Goal: Information Seeking & Learning: Learn about a topic

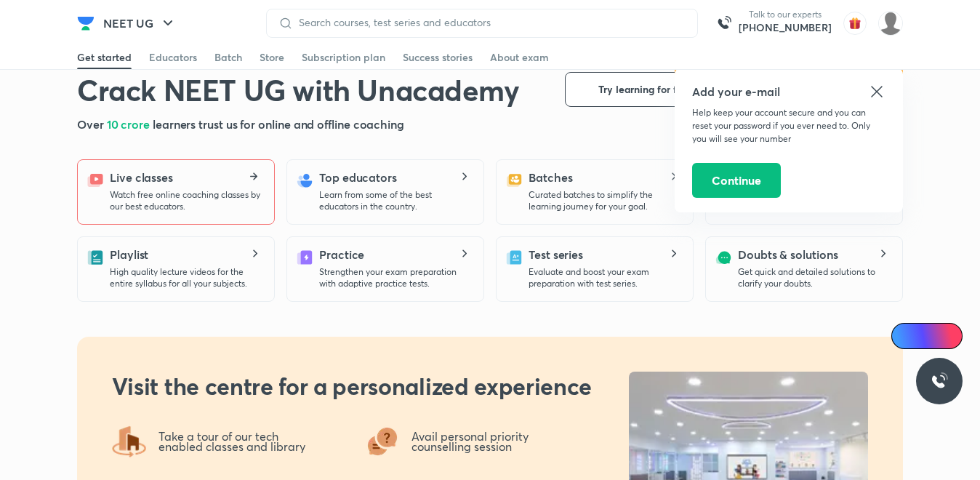
click at [184, 177] on div "Live classes Watch free online coaching classes by our best educators." at bounding box center [186, 191] width 153 height 44
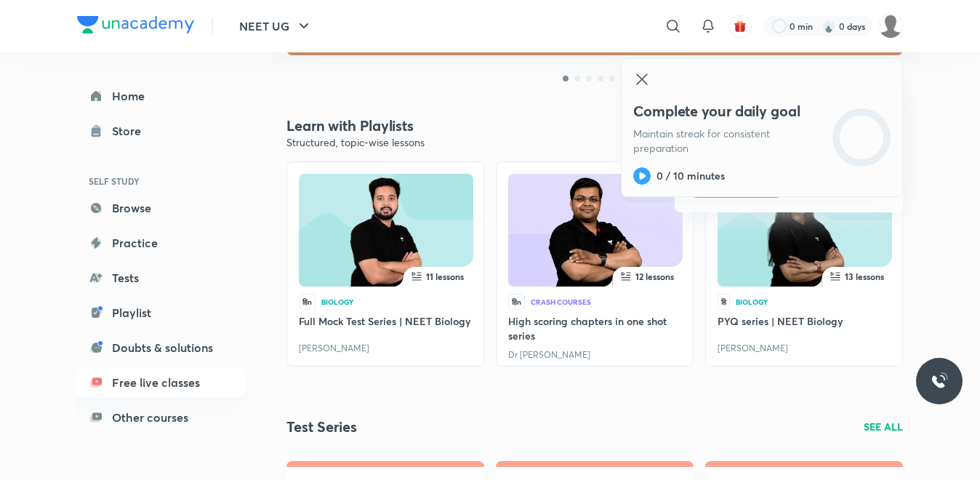
scroll to position [385, 0]
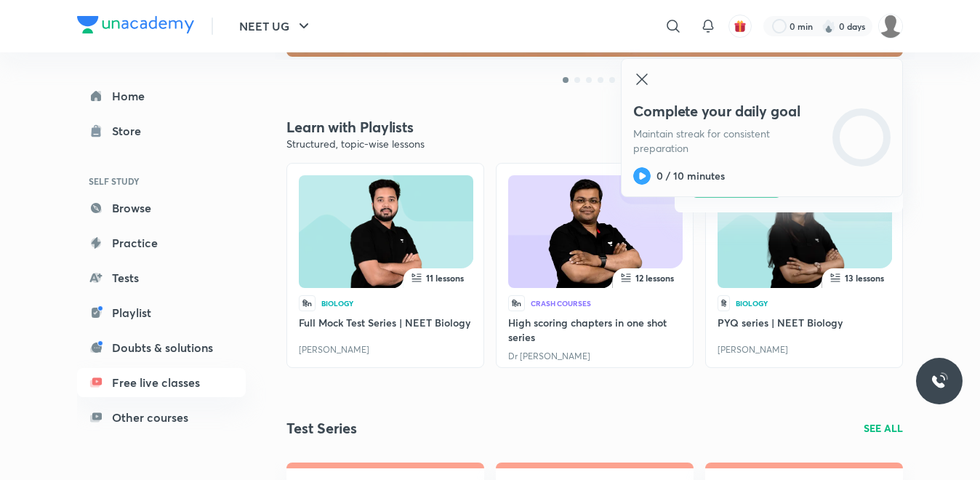
click at [637, 82] on icon at bounding box center [641, 79] width 17 height 17
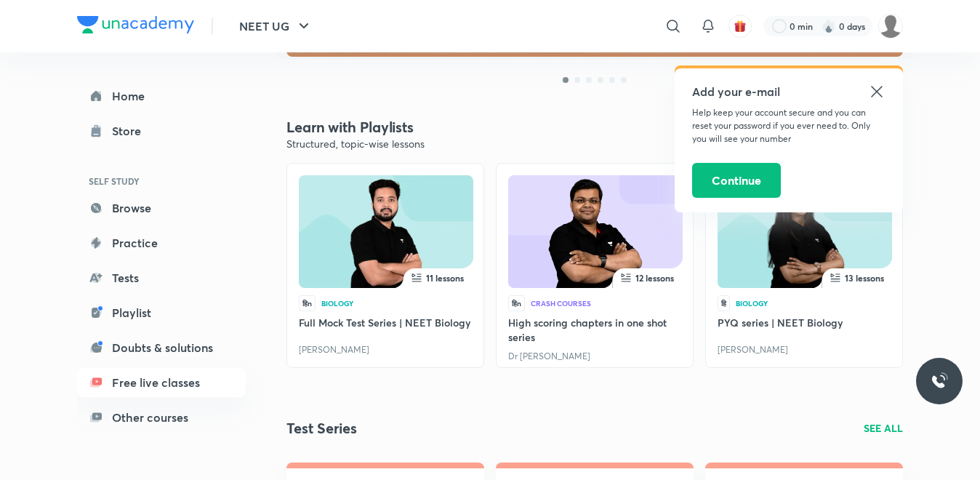
click at [879, 91] on icon at bounding box center [876, 91] width 17 height 17
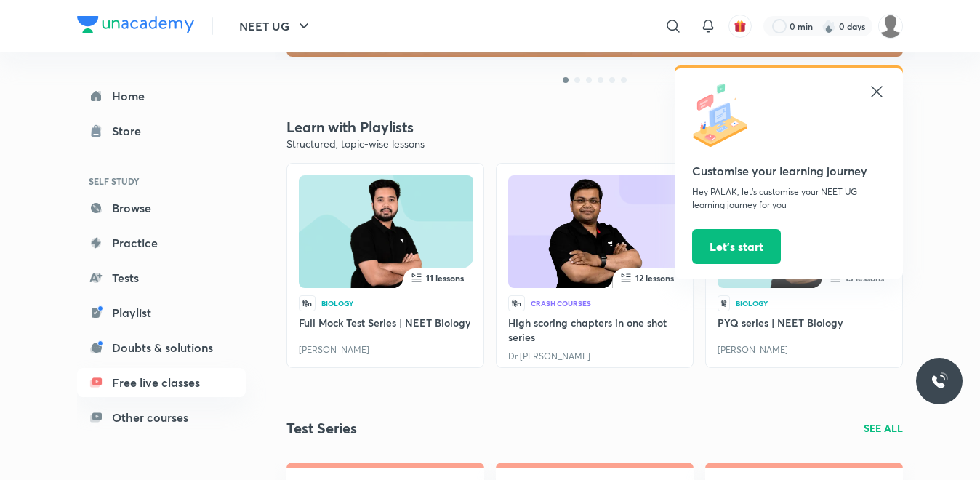
click at [877, 92] on icon at bounding box center [876, 91] width 11 height 11
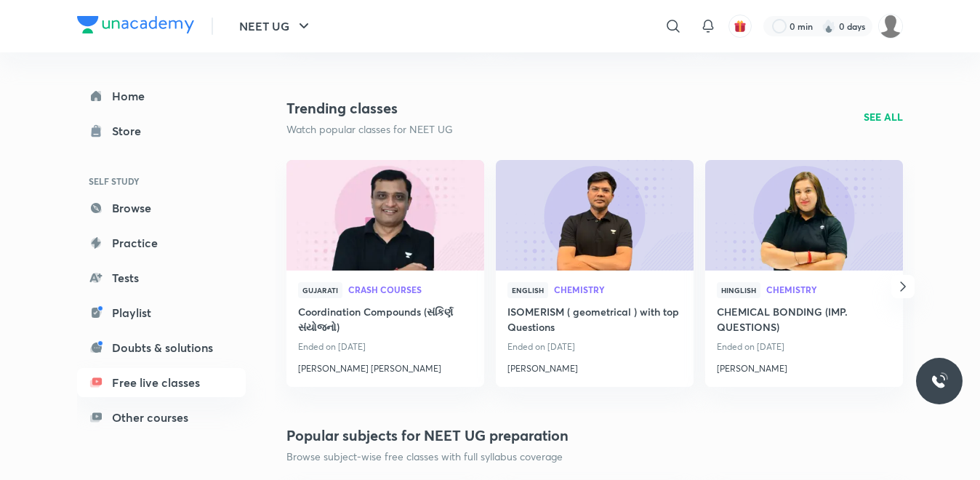
scroll to position [932, 0]
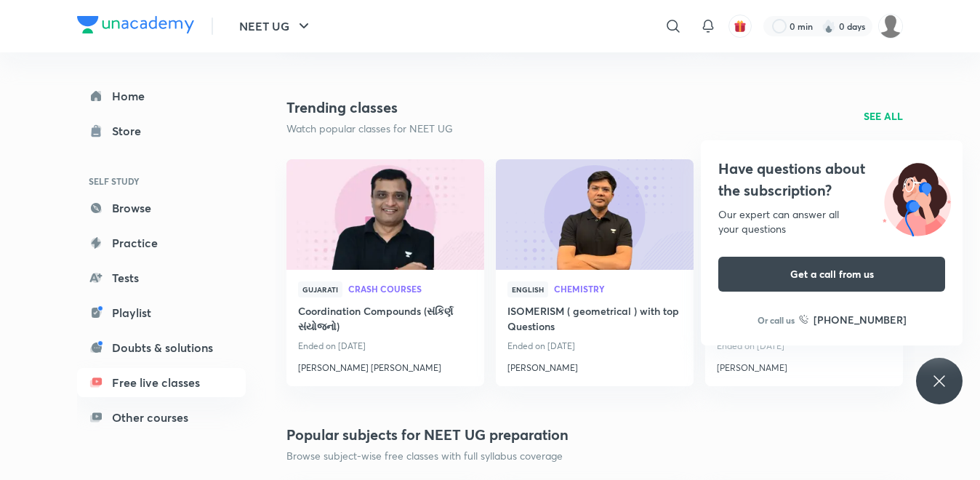
click at [924, 380] on div "Have questions about the subscription? Our expert can answer all your questions…" at bounding box center [939, 381] width 47 height 47
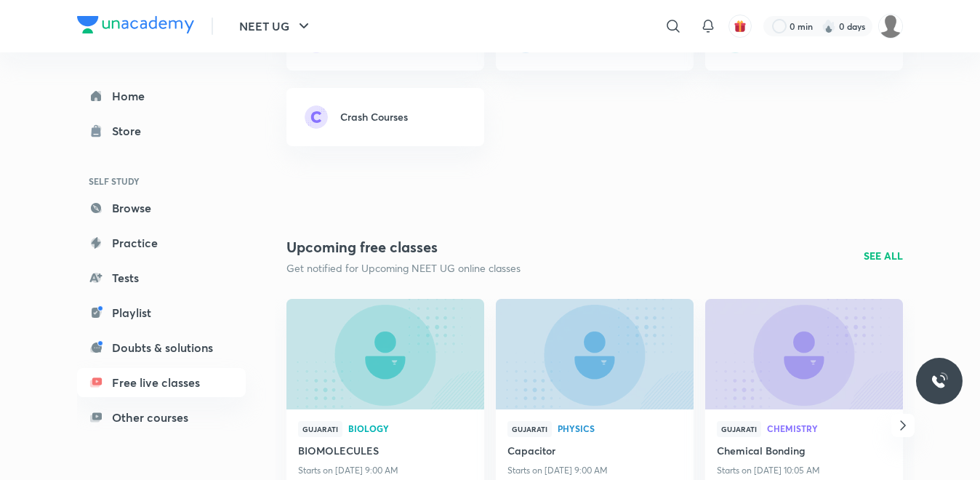
scroll to position [1403, 0]
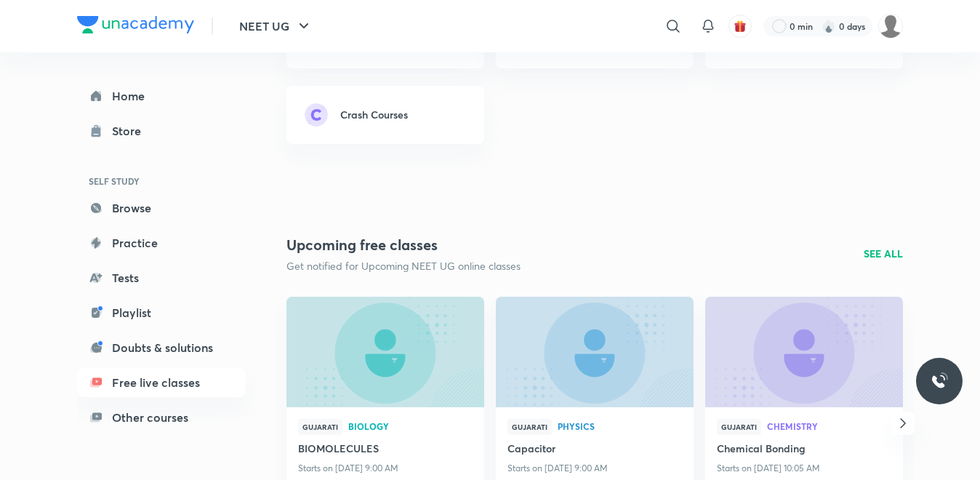
click at [420, 111] on div "Crash Courses" at bounding box center [398, 114] width 138 height 15
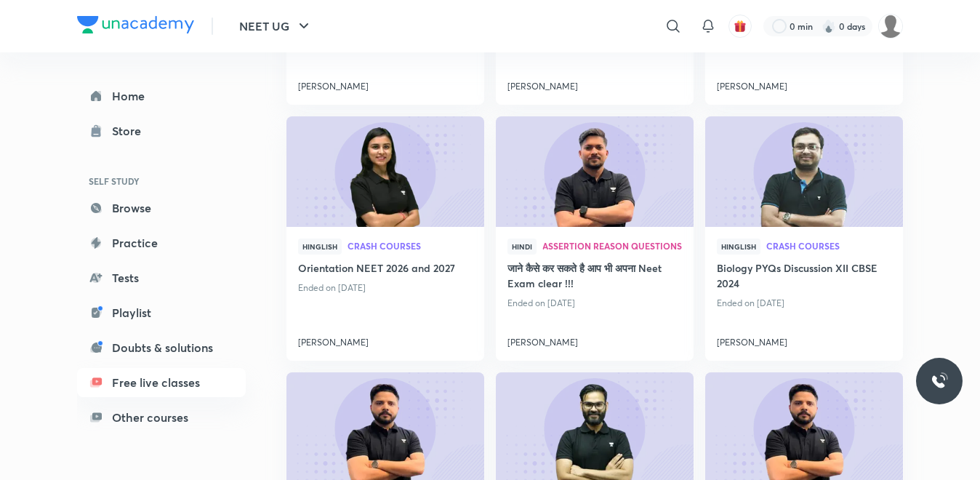
scroll to position [1375, 0]
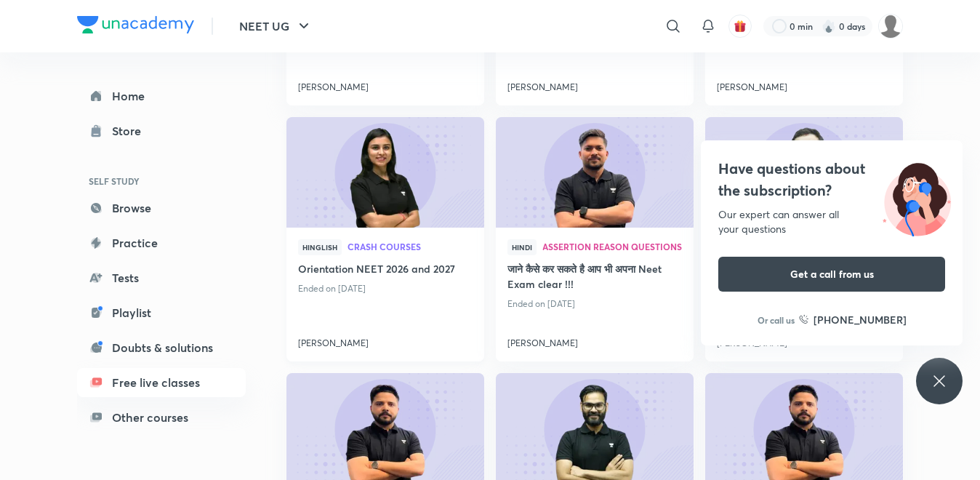
click at [384, 242] on span "Crash Courses" at bounding box center [410, 246] width 125 height 9
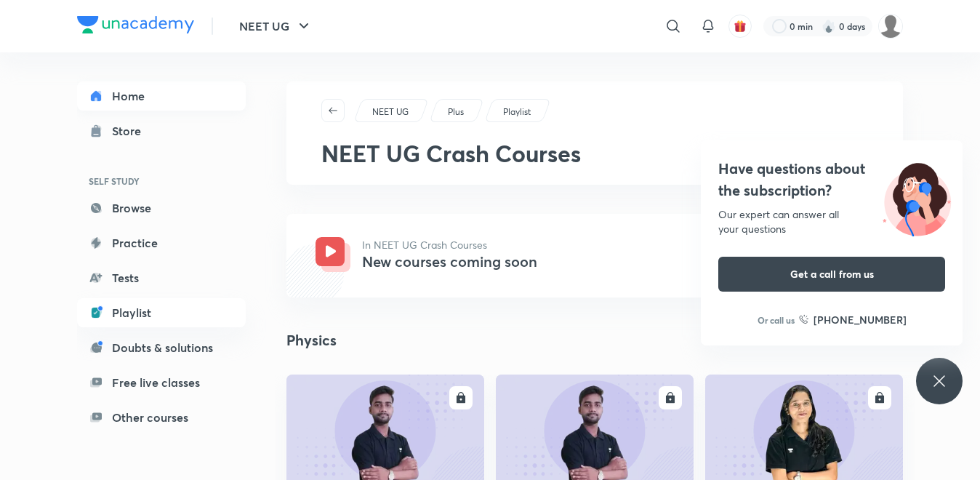
click at [125, 93] on link "Home" at bounding box center [161, 95] width 169 height 29
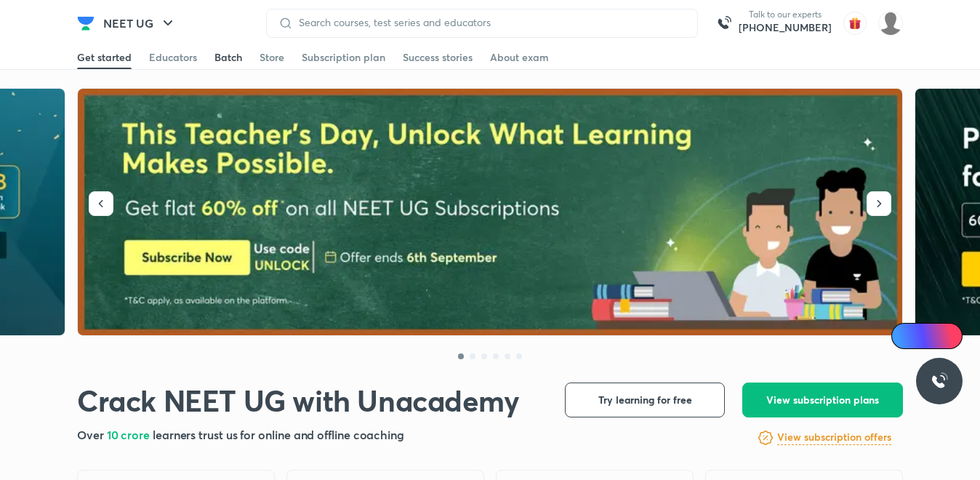
click at [217, 51] on div "Batch" at bounding box center [229, 57] width 28 height 15
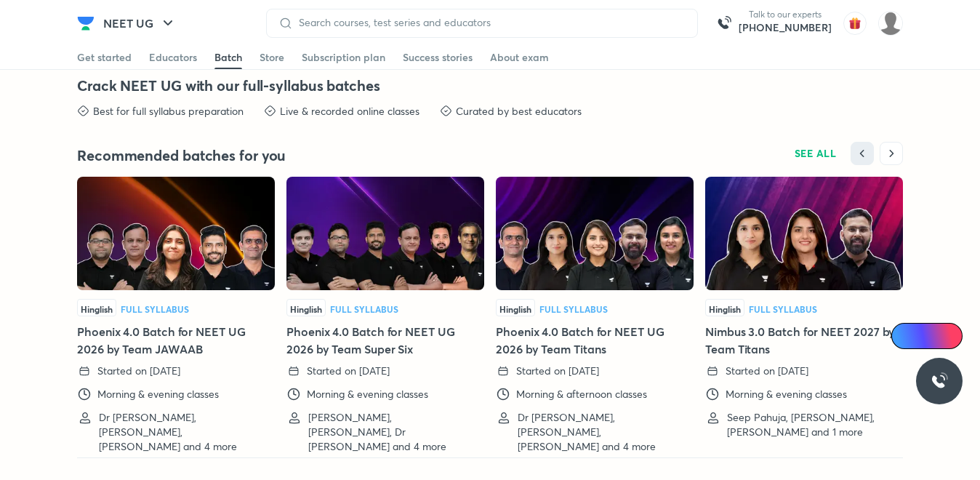
scroll to position [3489, 0]
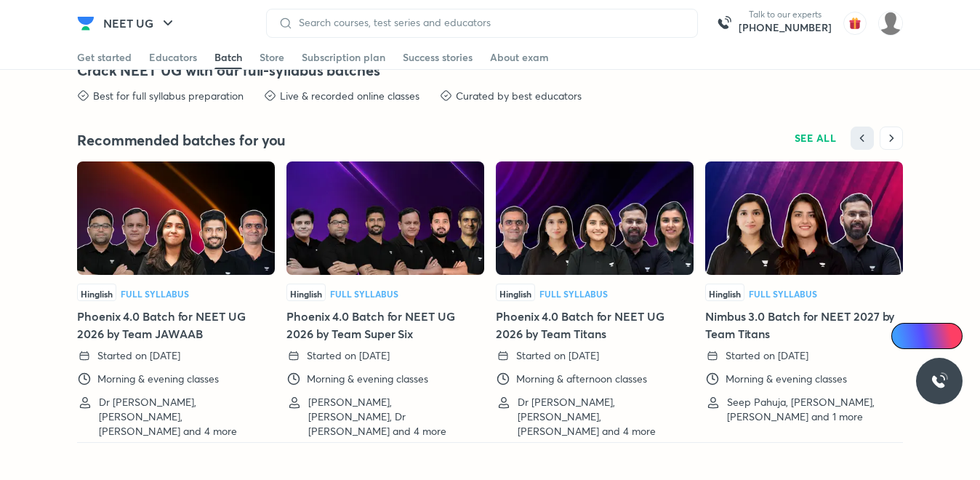
click at [135, 295] on span "Full Syllabus" at bounding box center [155, 293] width 68 height 12
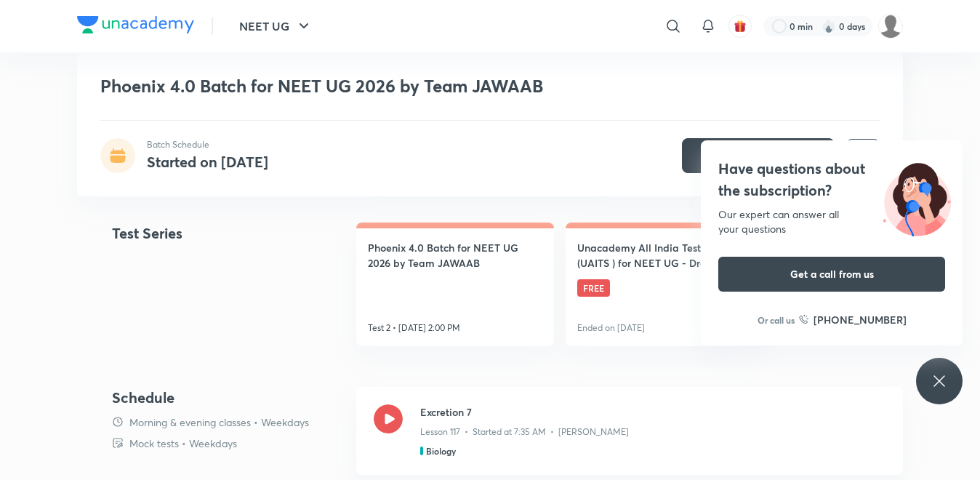
scroll to position [681, 0]
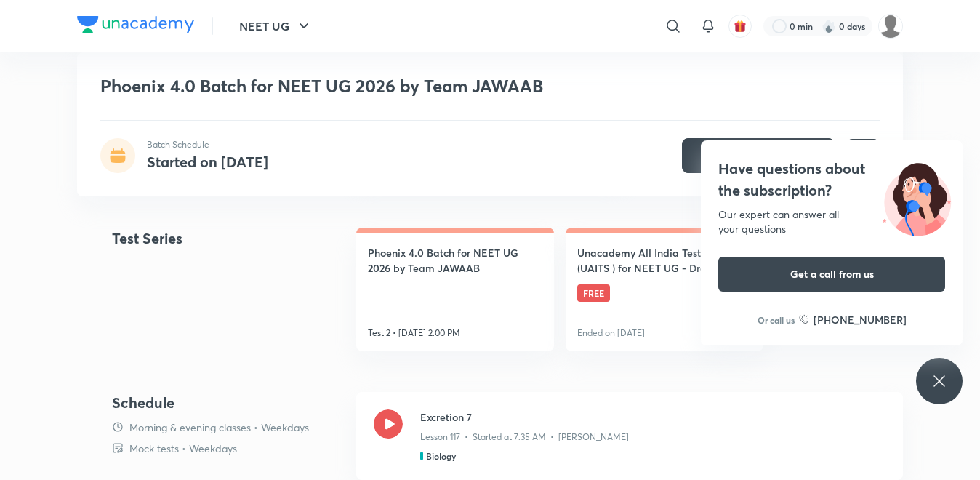
click at [940, 382] on icon at bounding box center [939, 380] width 11 height 11
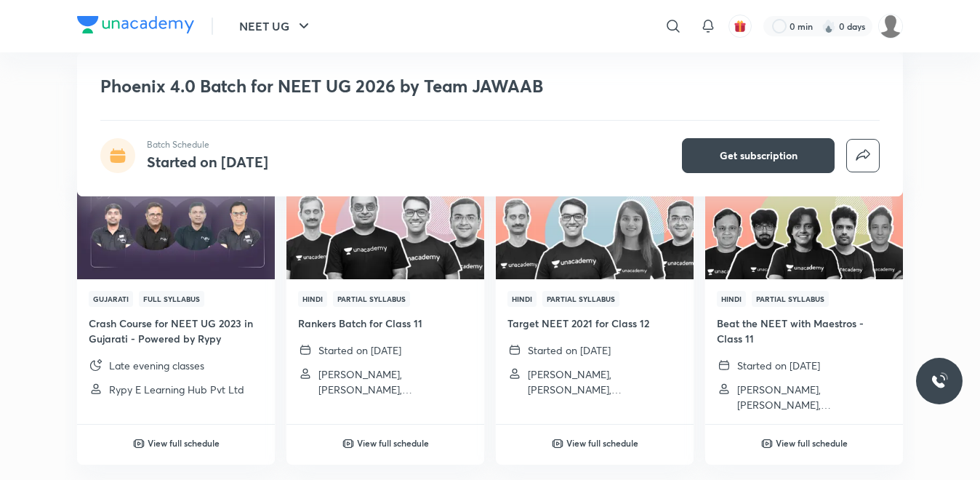
scroll to position [3278, 0]
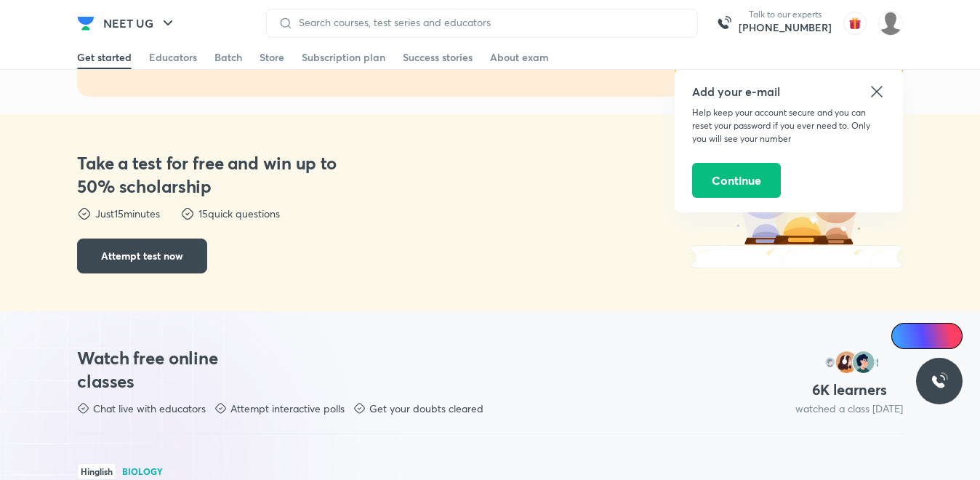
scroll to position [847, 0]
click at [883, 96] on icon at bounding box center [876, 91] width 17 height 17
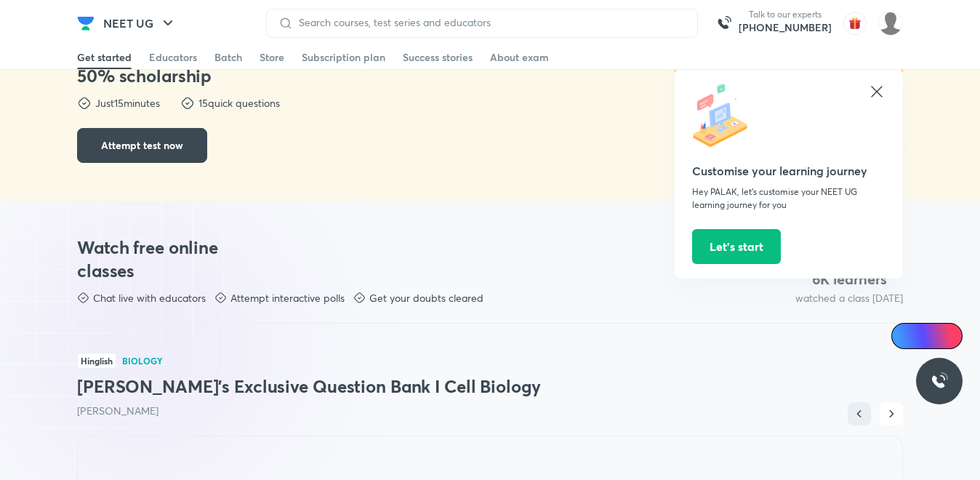
scroll to position [965, 0]
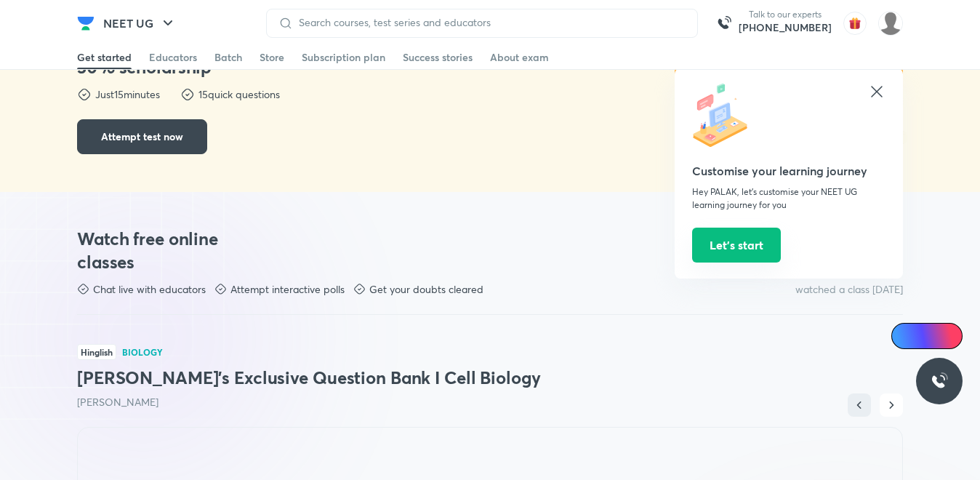
click at [740, 243] on button "Let’s start" at bounding box center [736, 245] width 89 height 35
click at [724, 248] on button "Let’s start" at bounding box center [736, 245] width 89 height 35
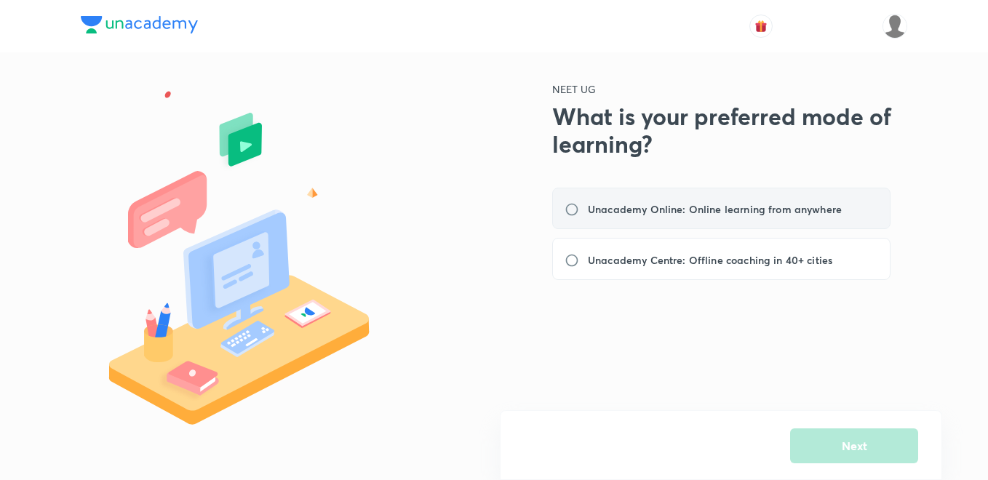
click at [632, 200] on div "Unacademy Online: Online learning from anywhere" at bounding box center [721, 209] width 338 height 42
radio input "true"
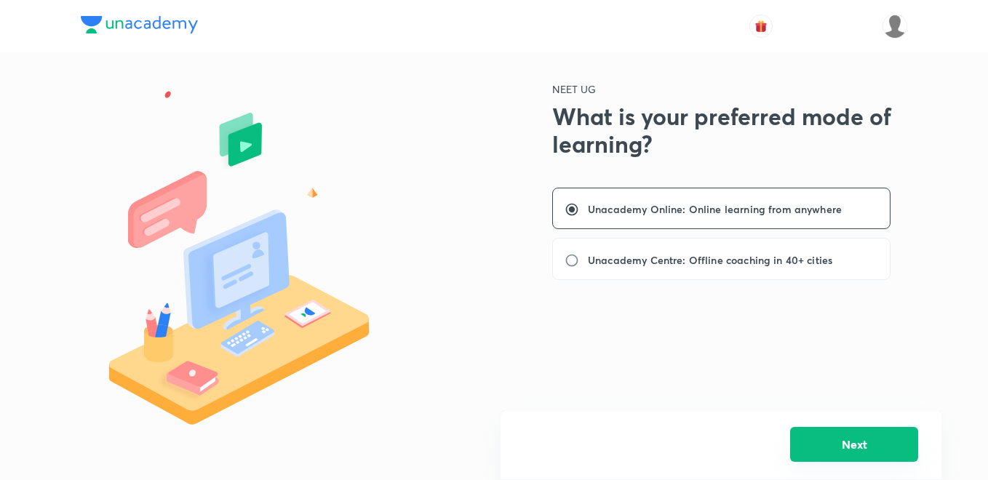
click at [857, 446] on button "Next" at bounding box center [854, 444] width 128 height 35
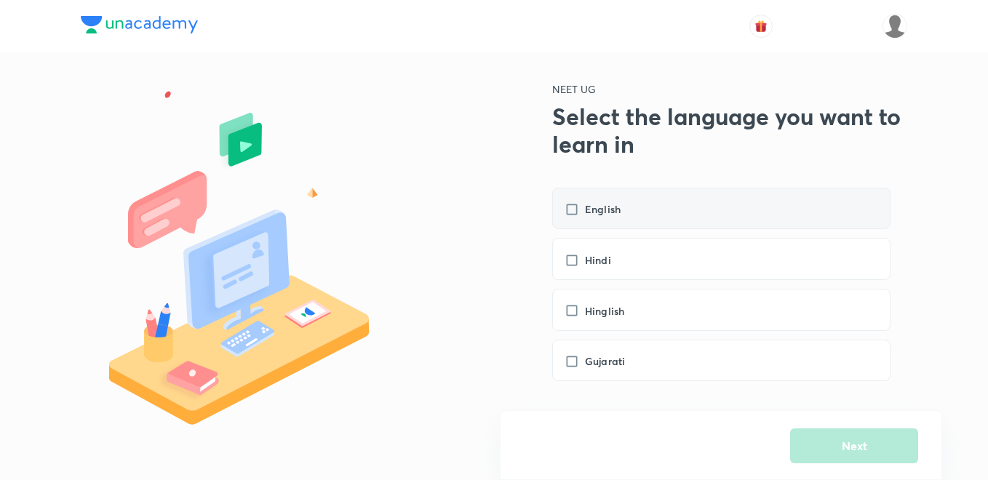
click at [663, 188] on div "English" at bounding box center [721, 209] width 338 height 42
checkbox input "true"
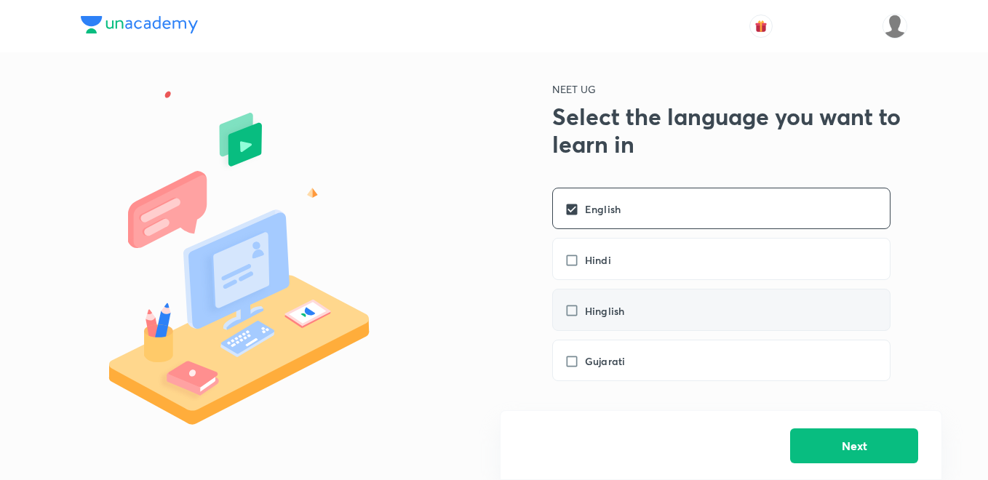
click at [712, 316] on div "Hinglish" at bounding box center [721, 310] width 338 height 42
checkbox input "true"
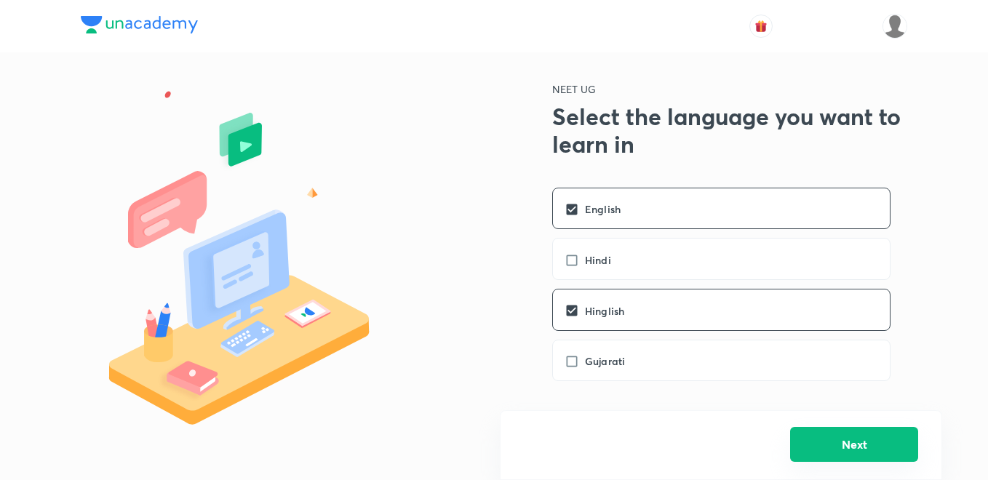
click at [836, 453] on button "Next" at bounding box center [854, 444] width 128 height 35
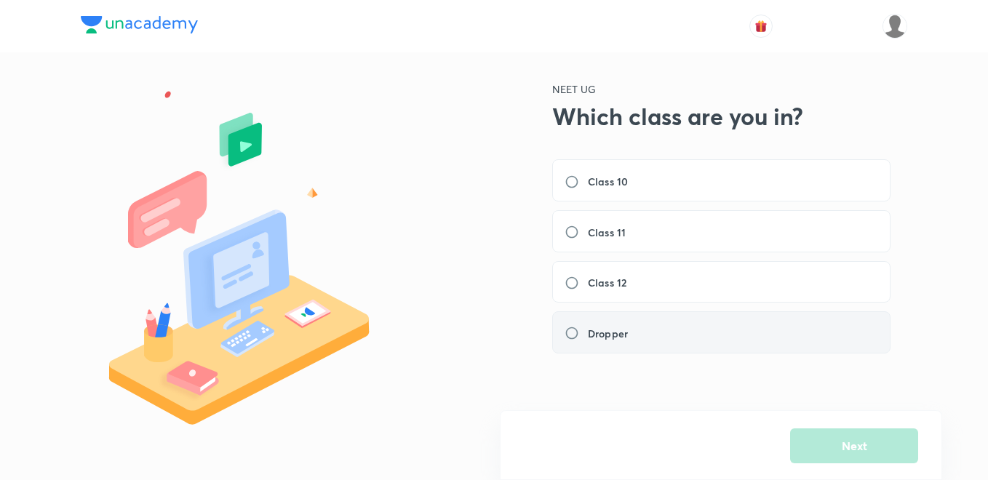
click at [739, 337] on div "Dropper" at bounding box center [721, 332] width 338 height 42
radio input "true"
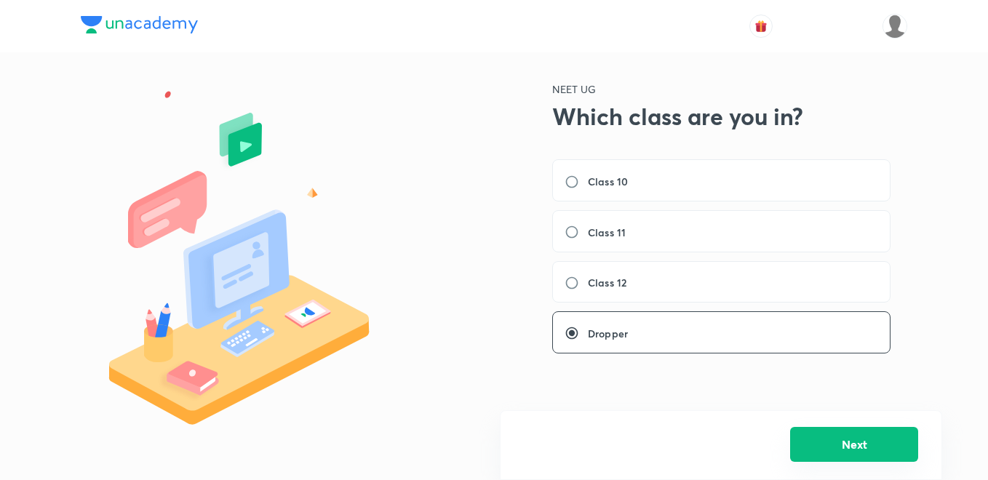
click at [868, 461] on button "Next" at bounding box center [854, 444] width 128 height 35
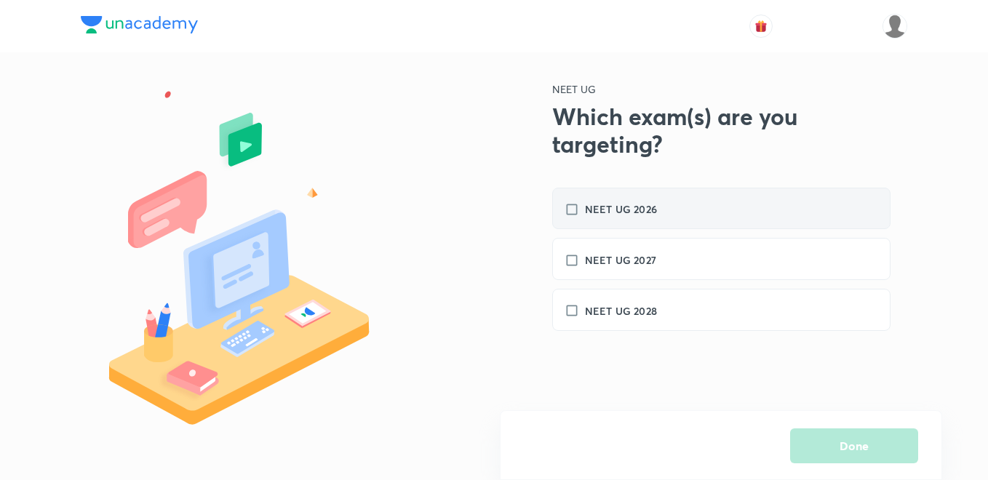
click at [798, 201] on div "NEET UG 2026" at bounding box center [721, 209] width 338 height 42
checkbox input "true"
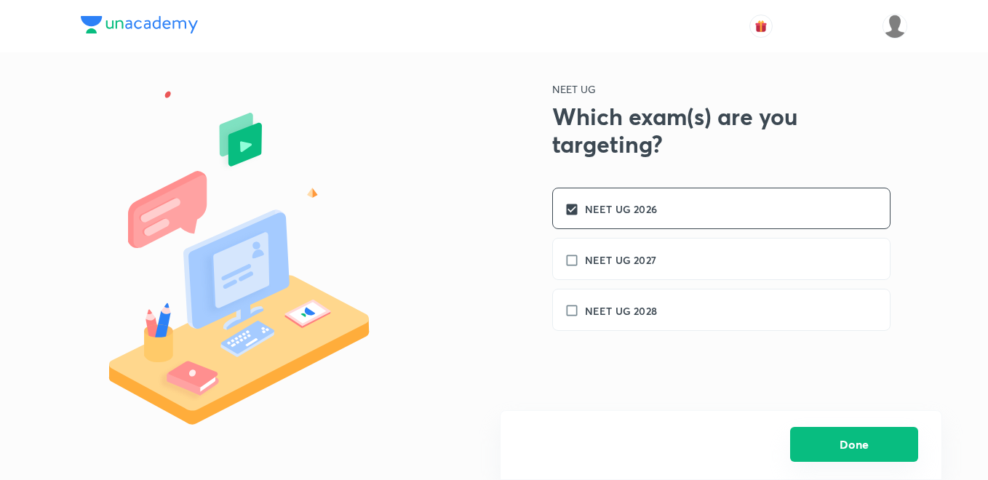
click at [837, 444] on button "Done" at bounding box center [854, 444] width 128 height 35
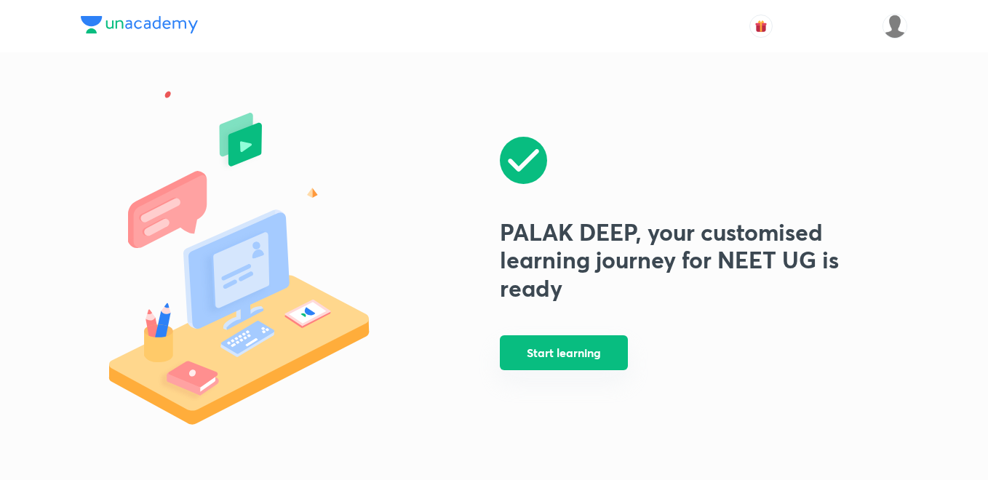
click at [607, 357] on button "Start learning" at bounding box center [564, 352] width 128 height 35
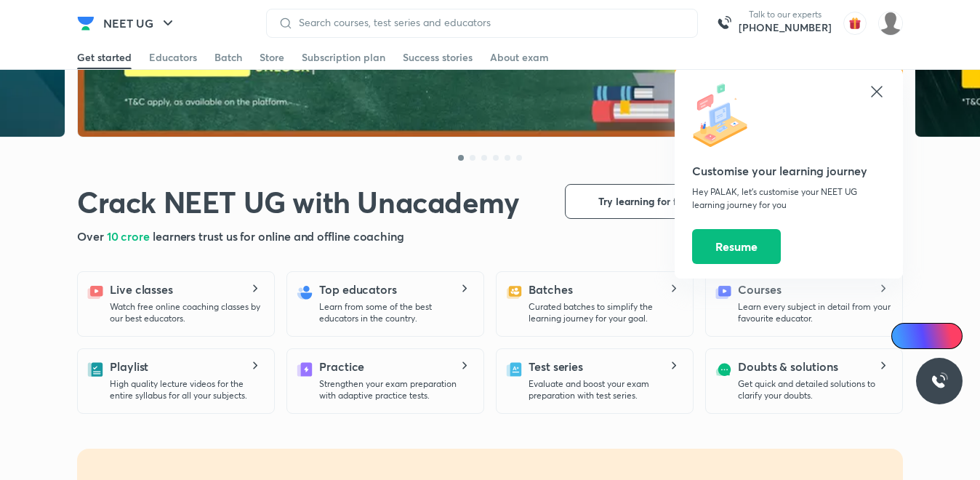
scroll to position [198, 0]
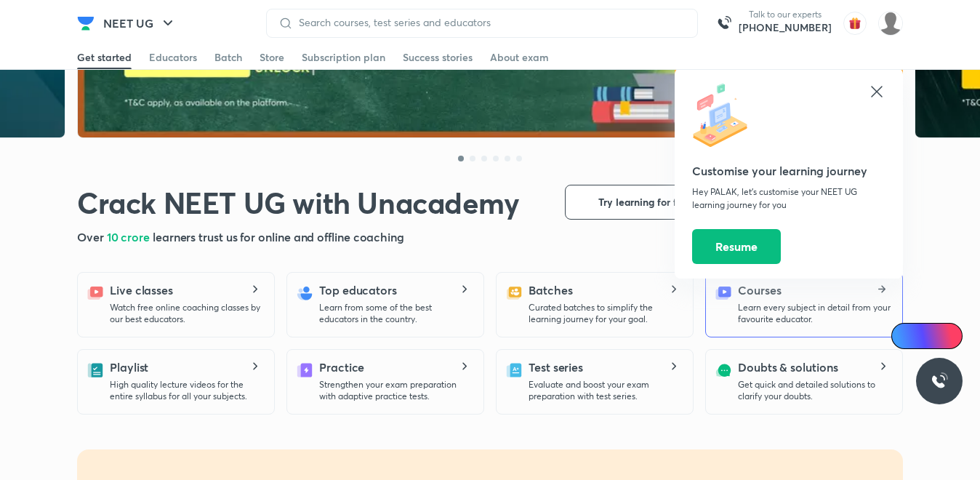
click at [764, 294] on h5 "Courses" at bounding box center [759, 289] width 43 height 17
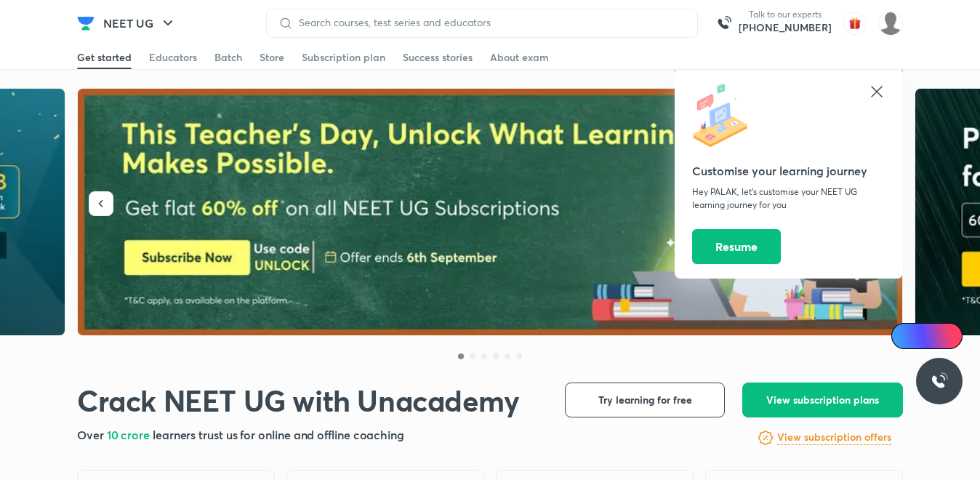
click at [877, 92] on icon at bounding box center [876, 91] width 11 height 11
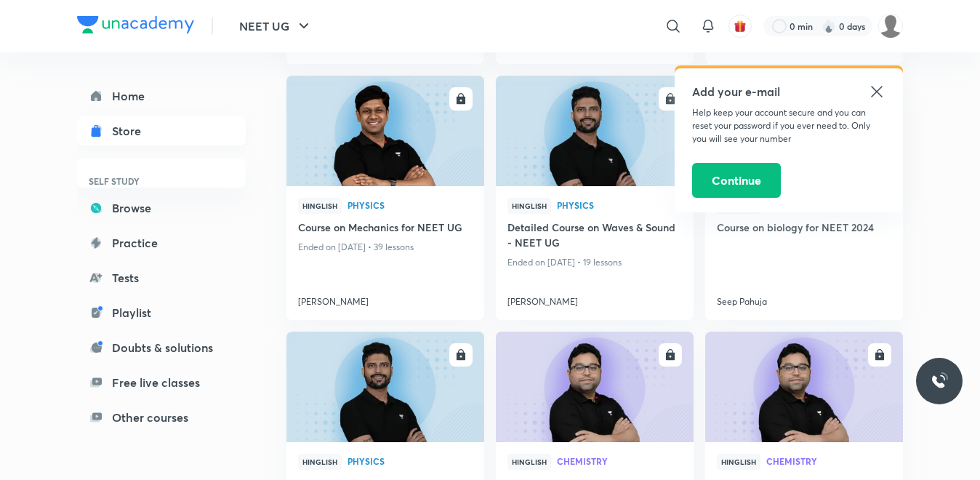
scroll to position [376, 0]
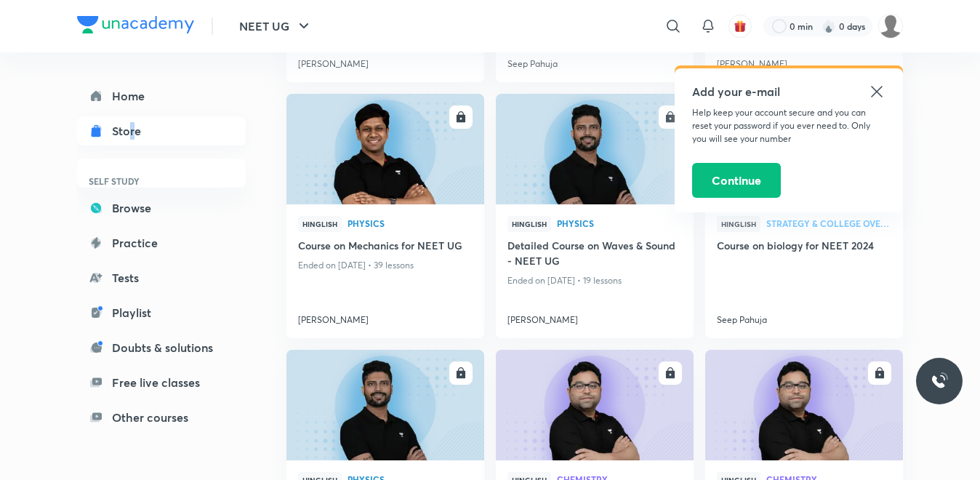
drag, startPoint x: 134, startPoint y: 111, endPoint x: 132, endPoint y: 137, distance: 27.0
click at [132, 137] on div "Home Store SELF STUDY Browse Practice Tests Playlist Doubts & solutions Free li…" at bounding box center [161, 256] width 169 height 351
click at [132, 137] on div "Store" at bounding box center [131, 130] width 38 height 17
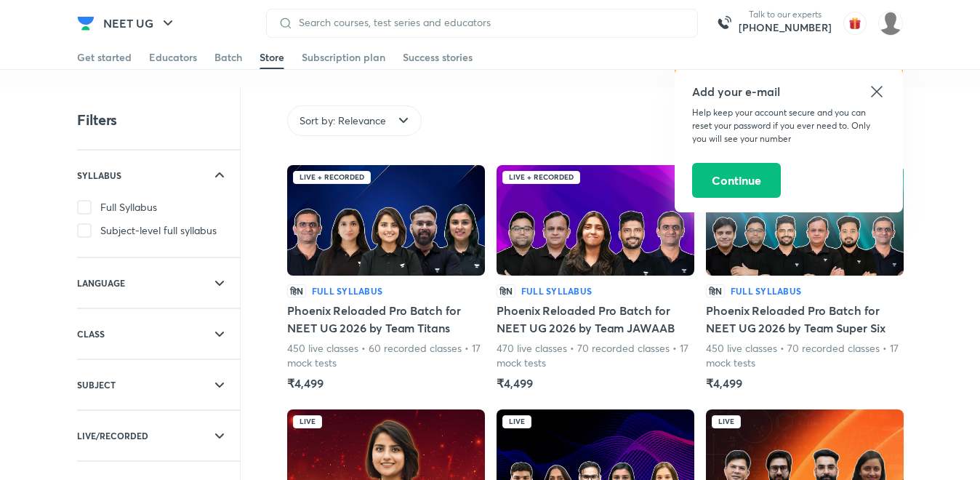
click at [878, 94] on icon at bounding box center [876, 91] width 17 height 17
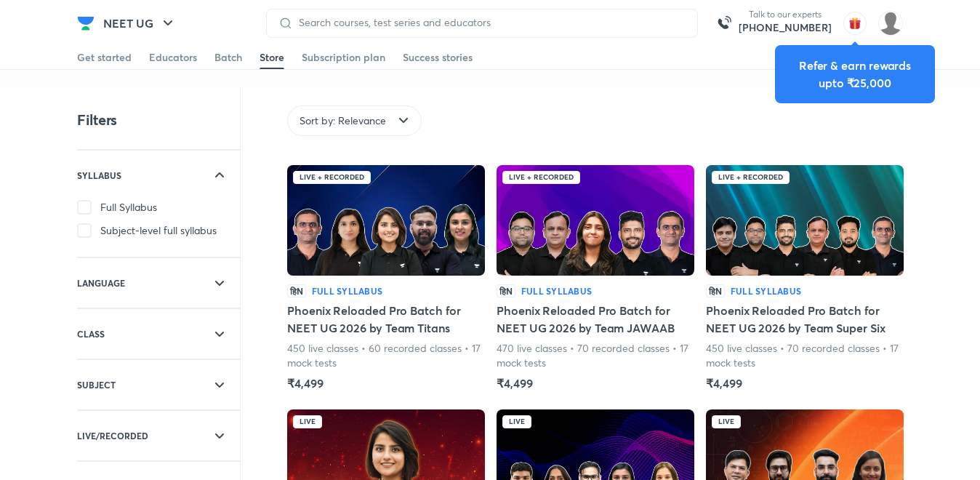
click at [588, 234] on img at bounding box center [596, 220] width 198 height 111
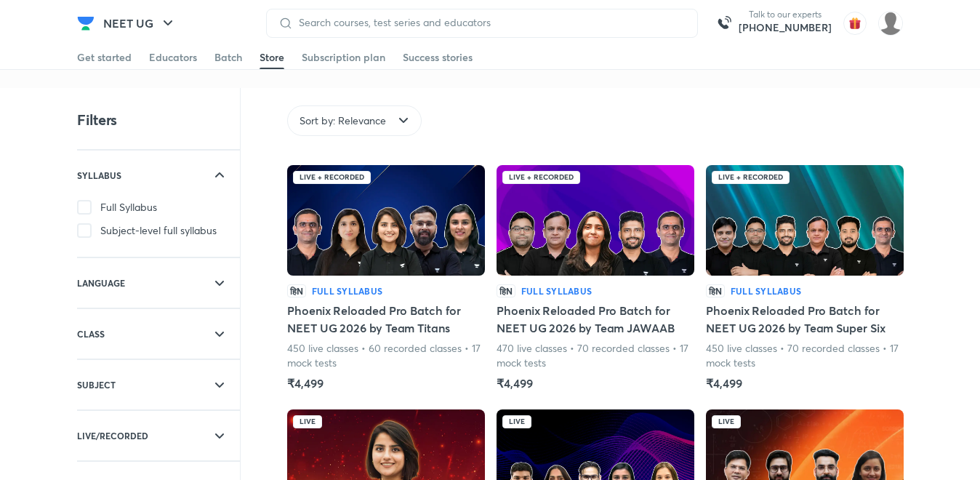
scroll to position [80, 0]
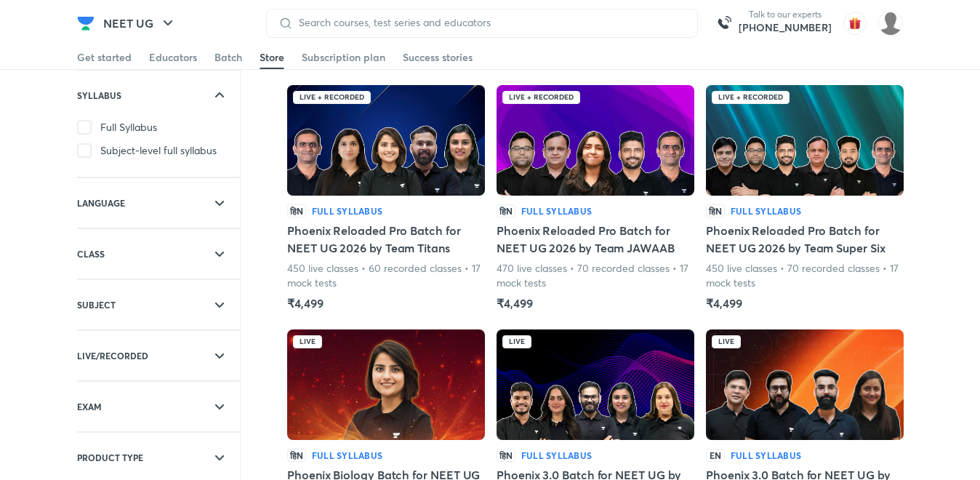
click at [373, 164] on img at bounding box center [386, 140] width 198 height 111
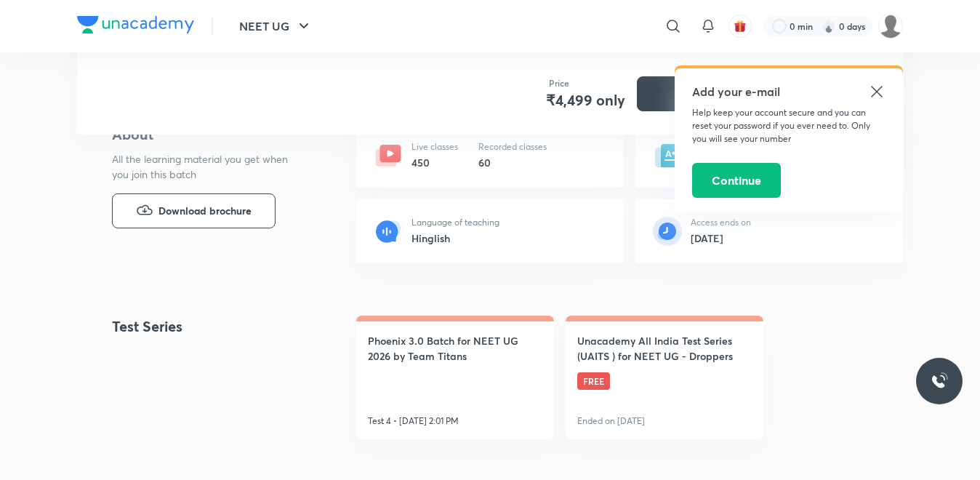
scroll to position [353, 0]
click at [594, 376] on span "FREE" at bounding box center [593, 381] width 33 height 17
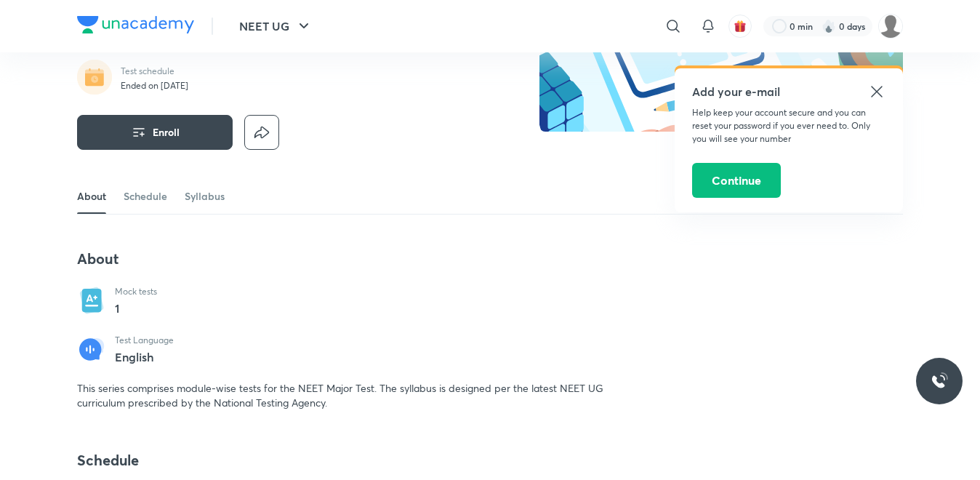
scroll to position [159, 0]
click at [126, 303] on p "1" at bounding box center [136, 307] width 42 height 17
click at [117, 296] on p "Mock tests" at bounding box center [136, 291] width 42 height 12
click at [97, 296] on rect at bounding box center [92, 299] width 20 height 23
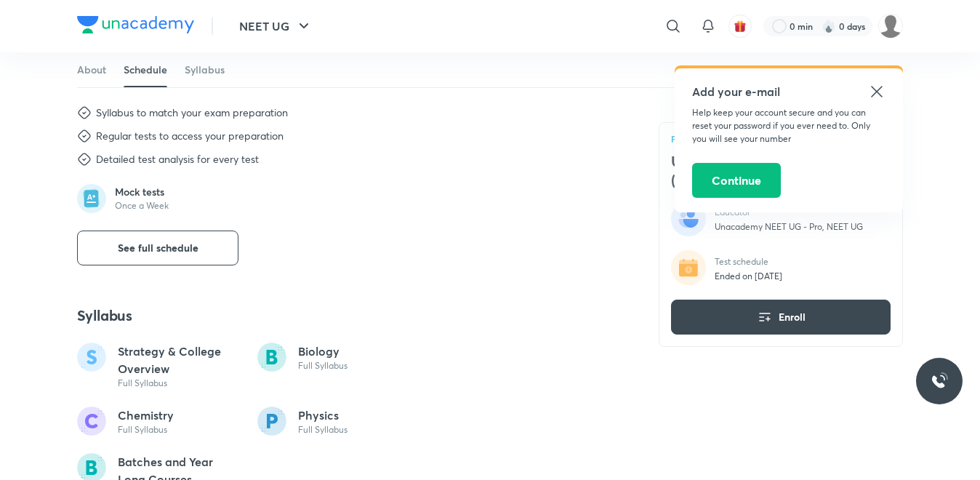
scroll to position [537, 0]
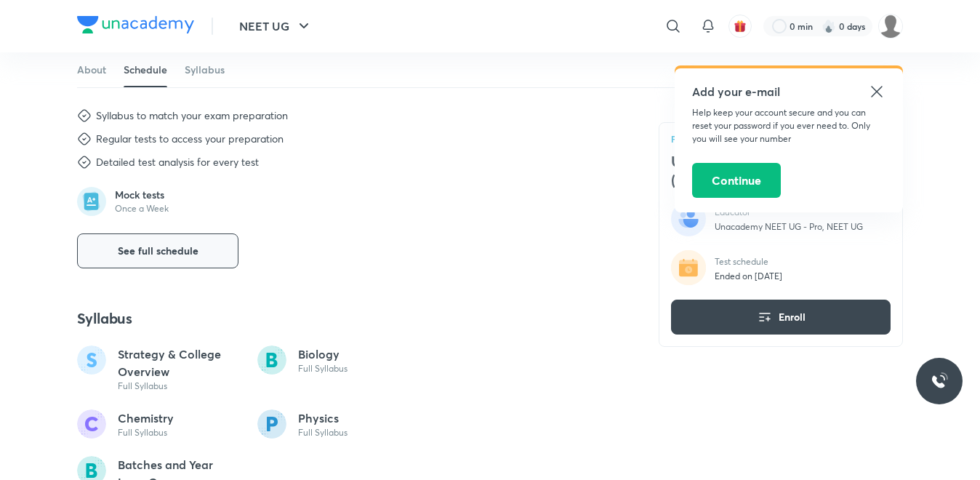
click at [144, 260] on button "See full schedule" at bounding box center [157, 250] width 161 height 35
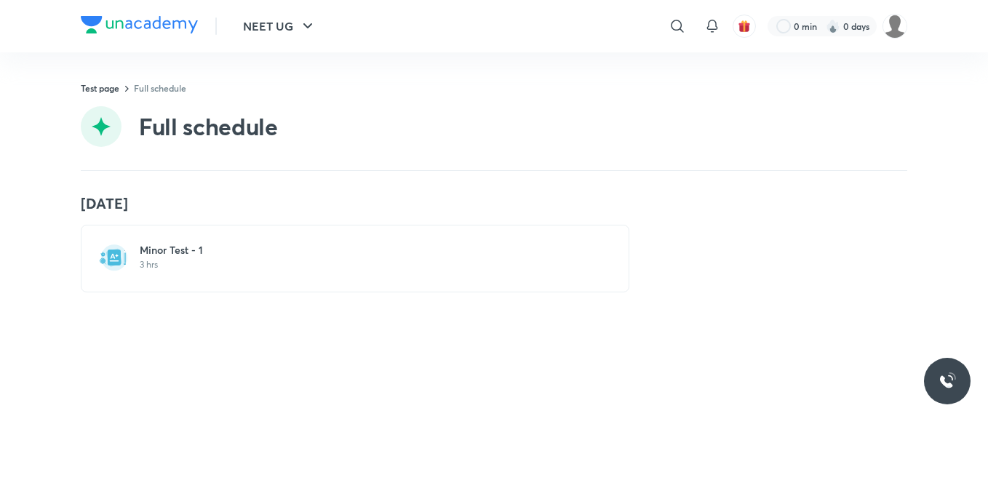
click at [144, 260] on p "3 hrs" at bounding box center [364, 265] width 448 height 12
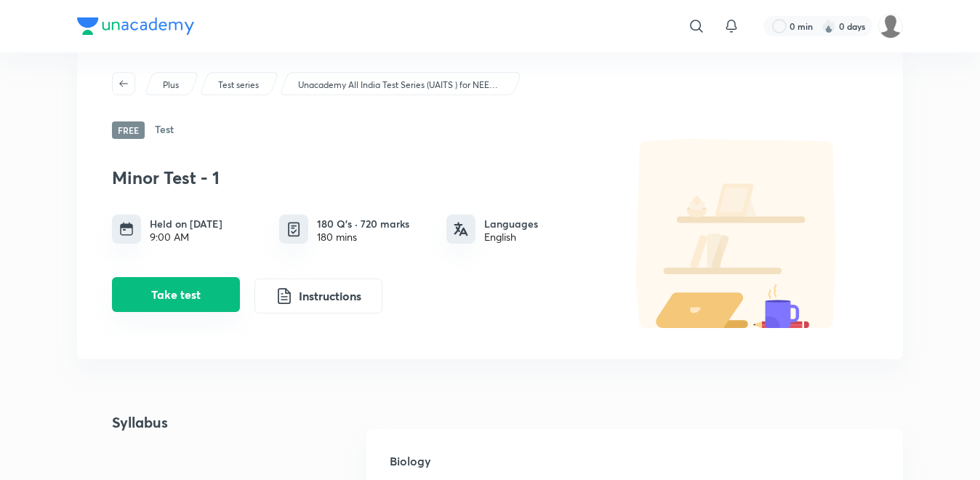
scroll to position [120, 0]
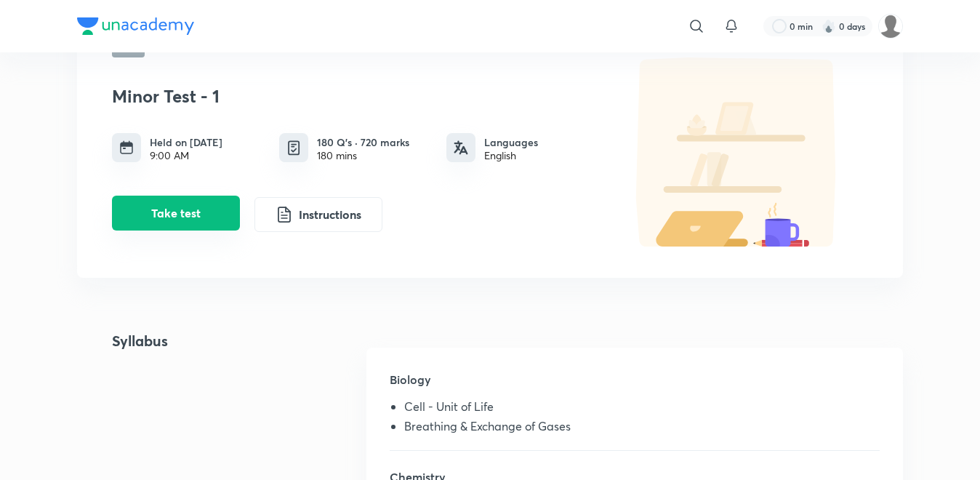
click at [158, 216] on button "Take test" at bounding box center [176, 213] width 128 height 35
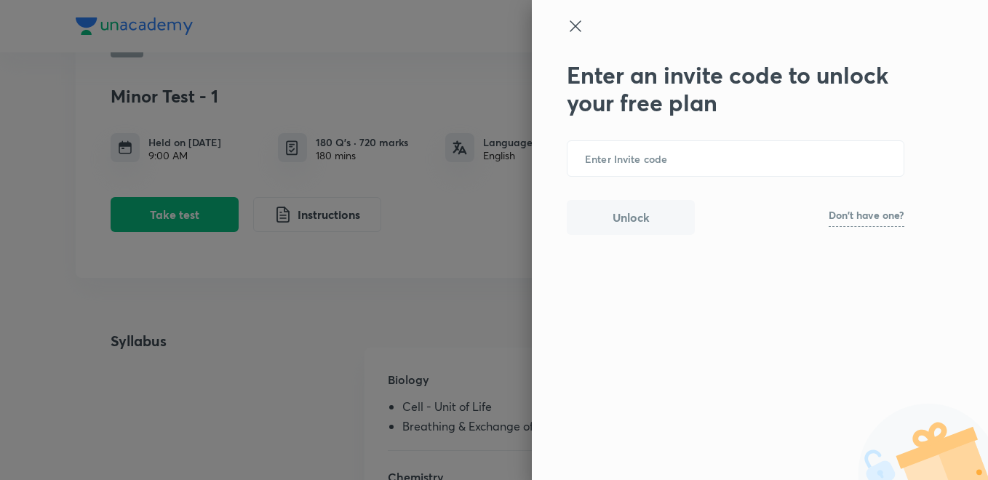
click at [577, 26] on icon at bounding box center [575, 25] width 17 height 17
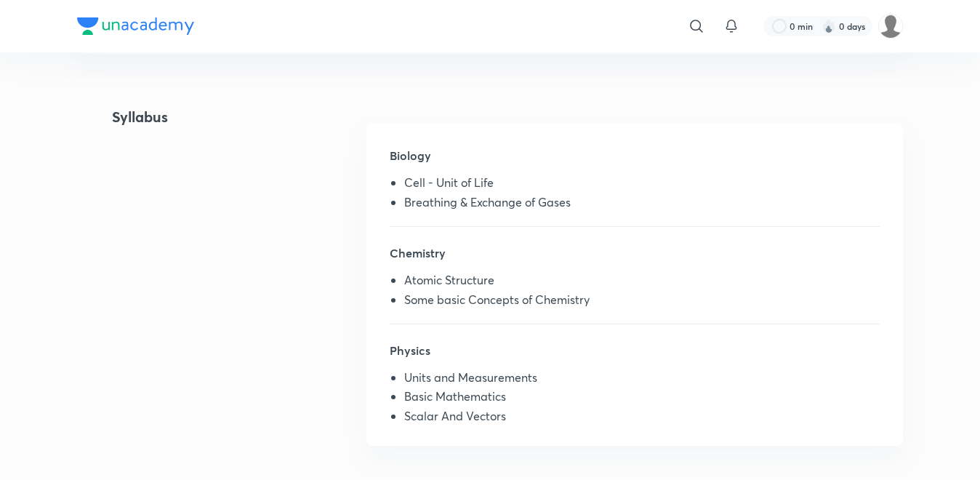
scroll to position [345, 0]
